Goal: Task Accomplishment & Management: Complete application form

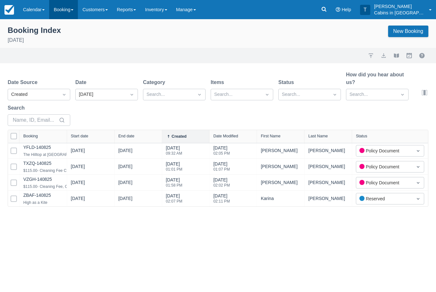
click at [60, 8] on link "Booking" at bounding box center [63, 9] width 29 height 19
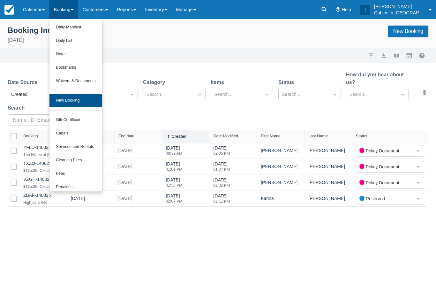
click at [87, 98] on link "New Booking" at bounding box center [75, 100] width 52 height 13
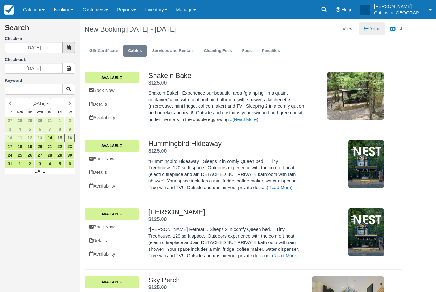
click at [71, 46] on span at bounding box center [68, 47] width 13 height 11
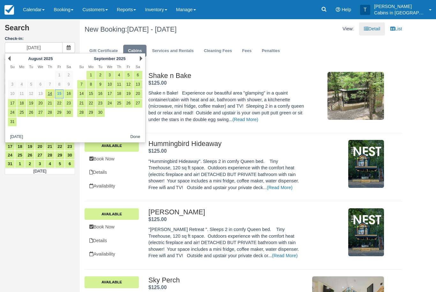
click at [143, 55] on div "Next September 2025" at bounding box center [109, 58] width 69 height 9
click at [140, 57] on link "Next" at bounding box center [141, 58] width 3 height 5
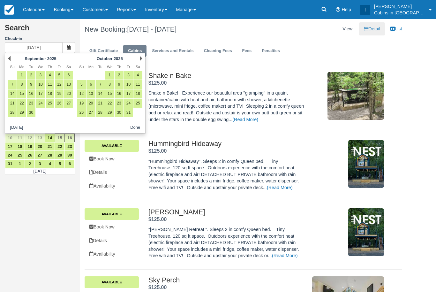
click at [137, 57] on div "Next October 2025" at bounding box center [109, 58] width 69 height 9
click at [142, 58] on link "Next" at bounding box center [141, 58] width 3 height 5
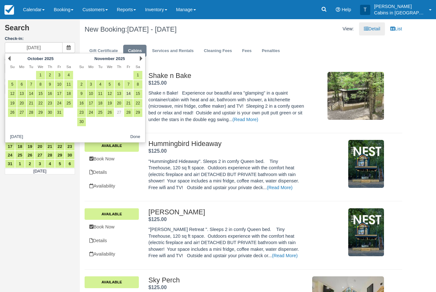
click at [129, 91] on link "14" at bounding box center [128, 93] width 9 height 9
type input "11/14/25"
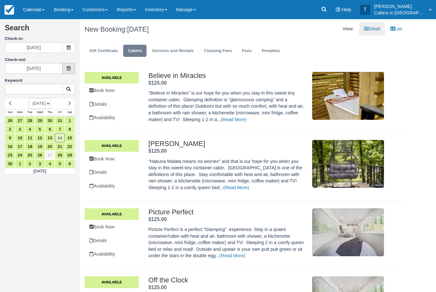
click at [70, 66] on icon at bounding box center [68, 68] width 4 height 4
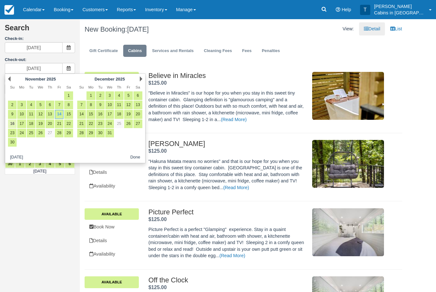
click at [13, 122] on link "16" at bounding box center [12, 123] width 9 height 9
type input "11/16/25"
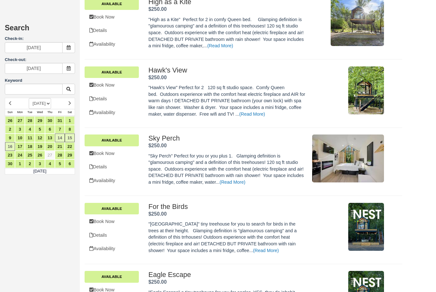
scroll to position [606, 0]
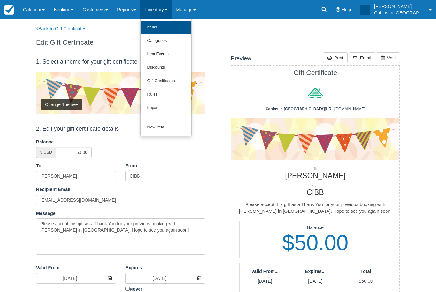
click at [177, 29] on link "Items" at bounding box center [166, 27] width 50 height 13
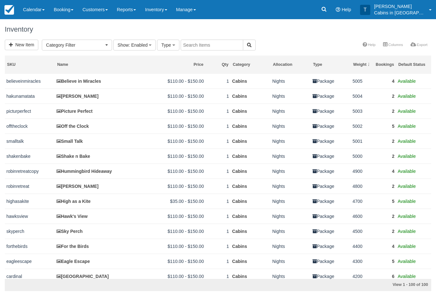
select select
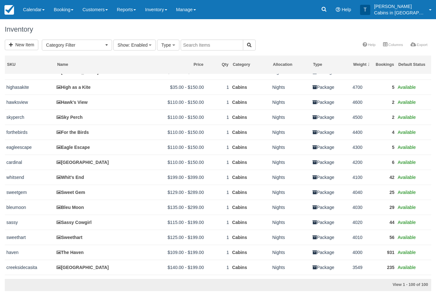
scroll to position [114, 0]
